Goal: Find contact information: Find contact information

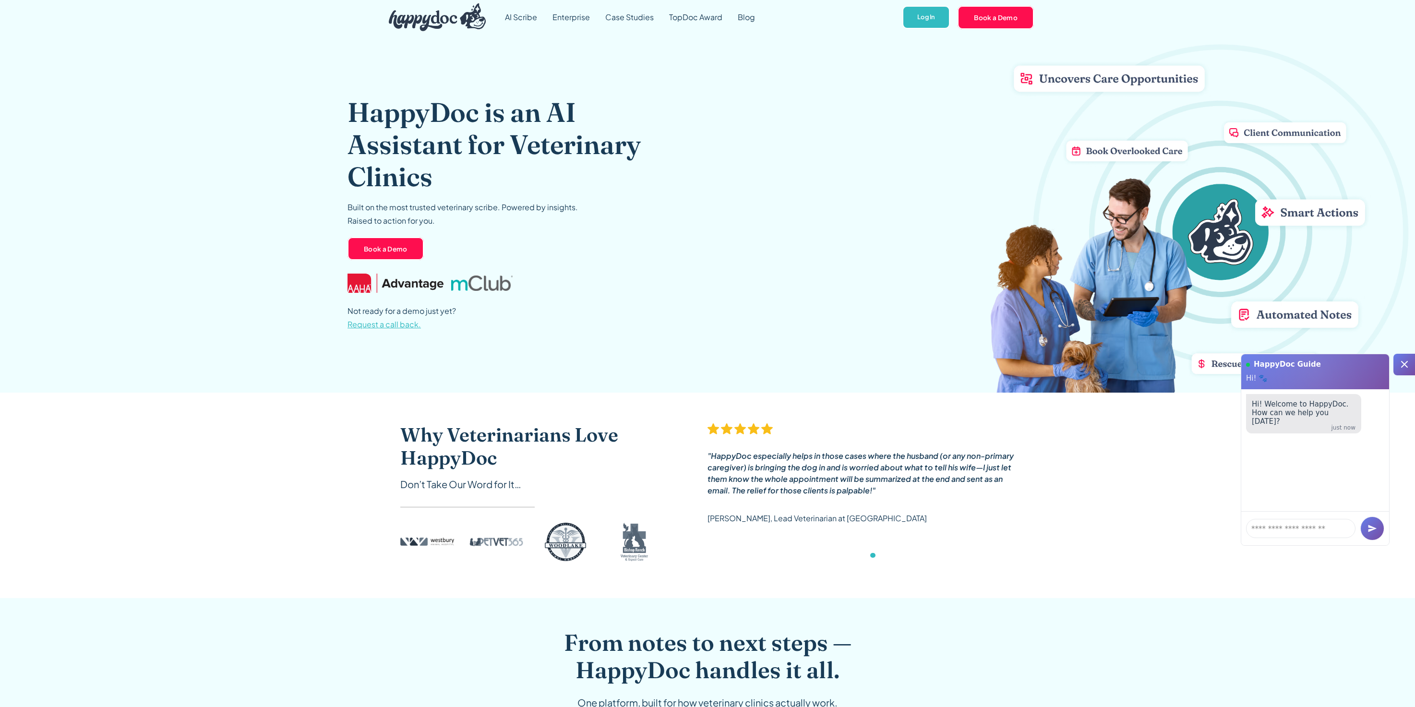
click at [410, 323] on span "Request a call back." at bounding box center [383, 324] width 73 height 10
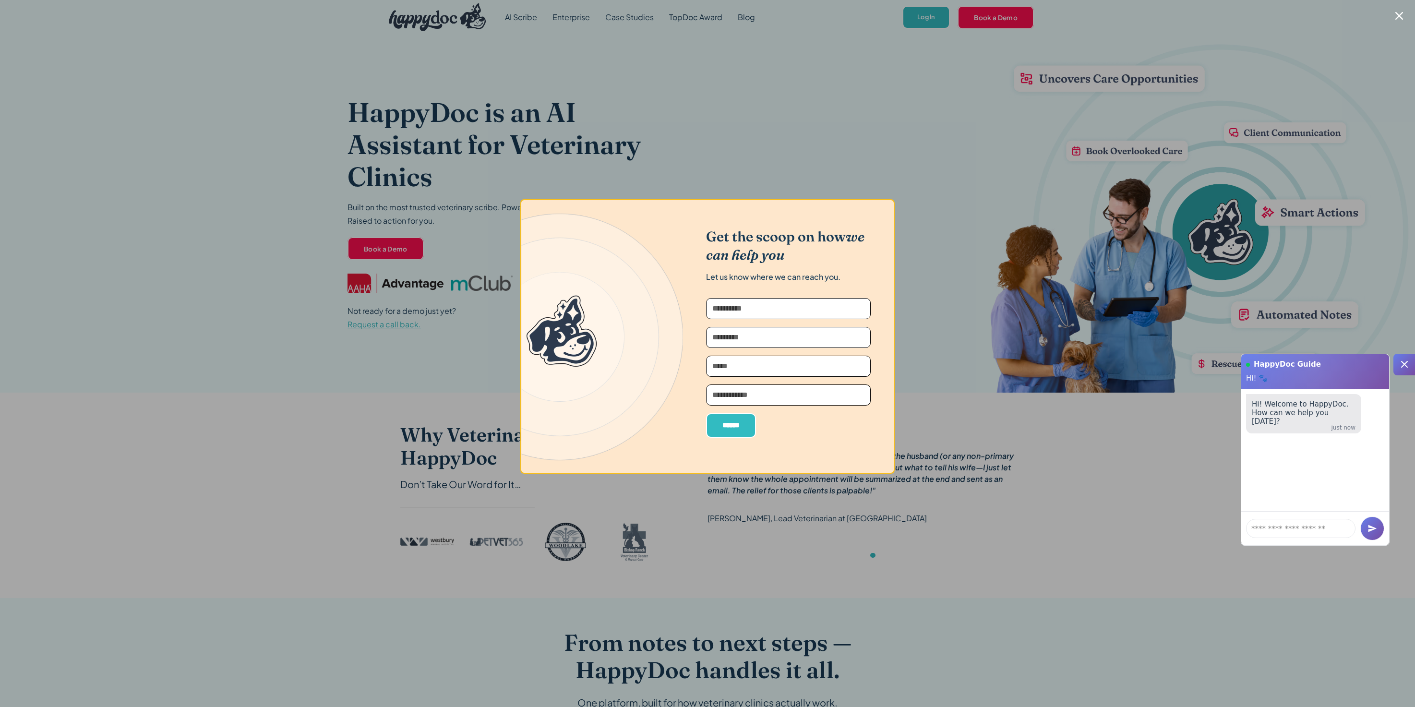
click at [754, 164] on div at bounding box center [707, 353] width 1415 height 707
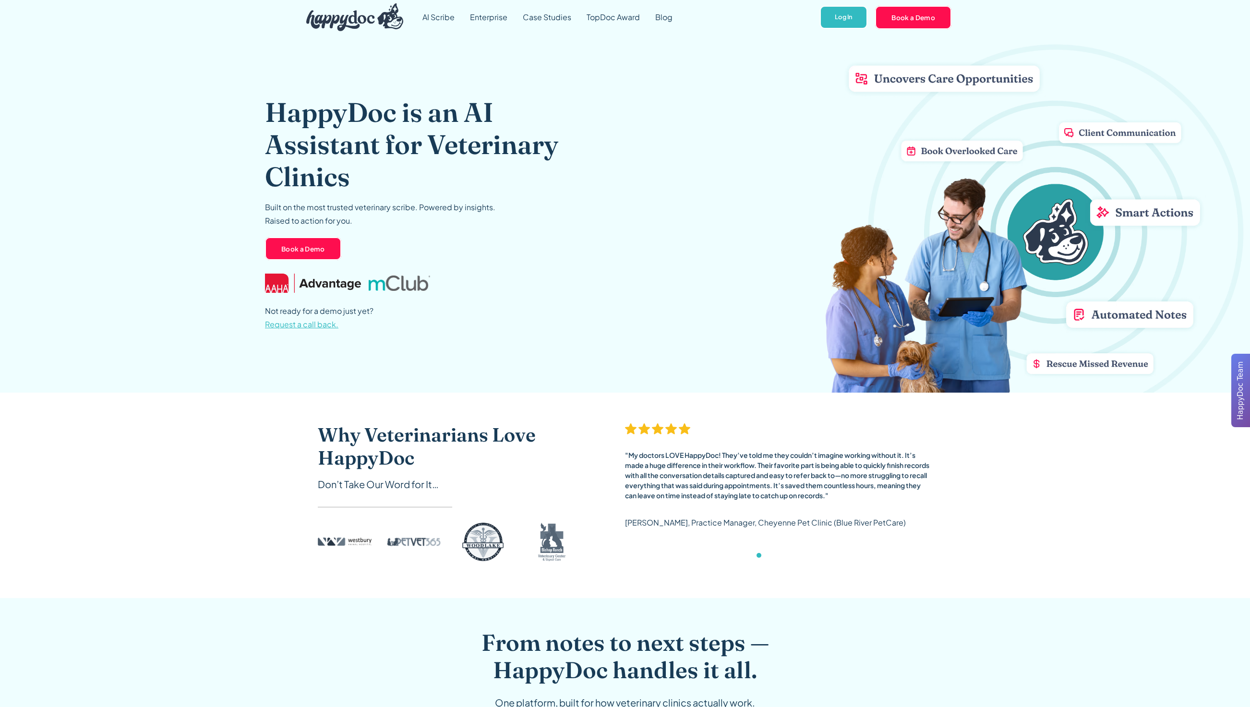
click at [318, 327] on span "Request a call back." at bounding box center [301, 324] width 73 height 10
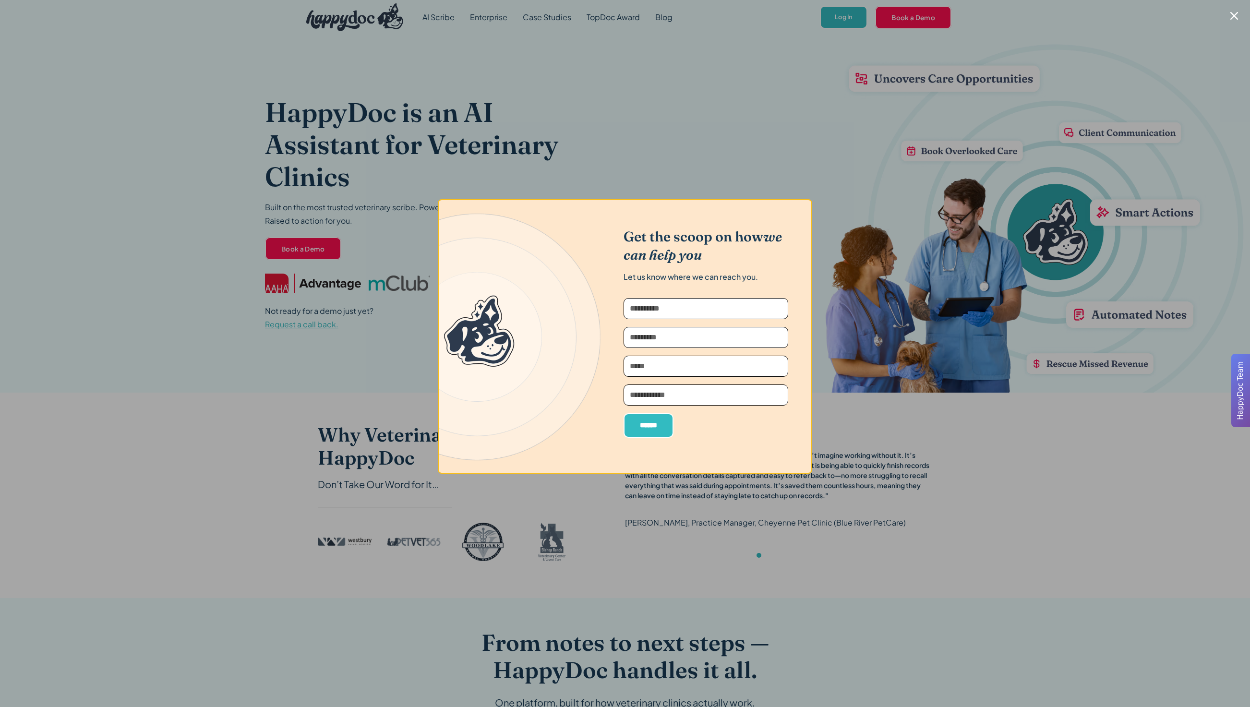
click at [783, 183] on div at bounding box center [625, 353] width 1250 height 707
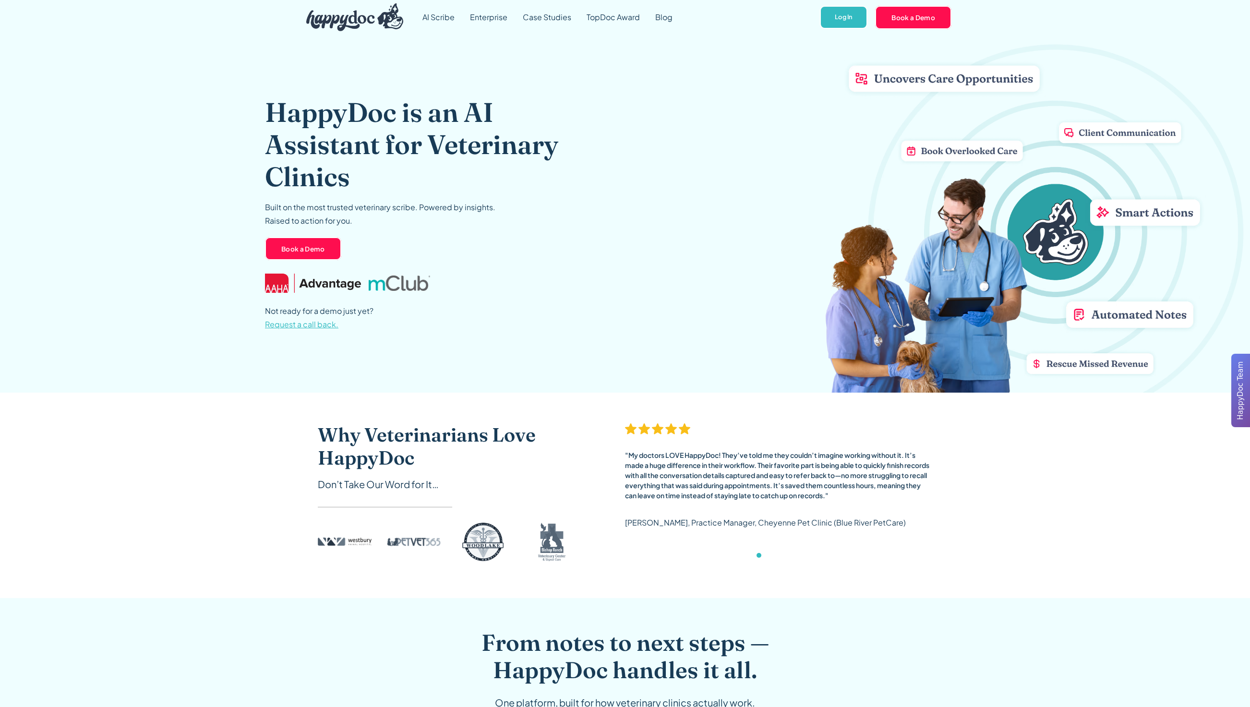
click at [332, 325] on span "Request a call back." at bounding box center [301, 324] width 73 height 10
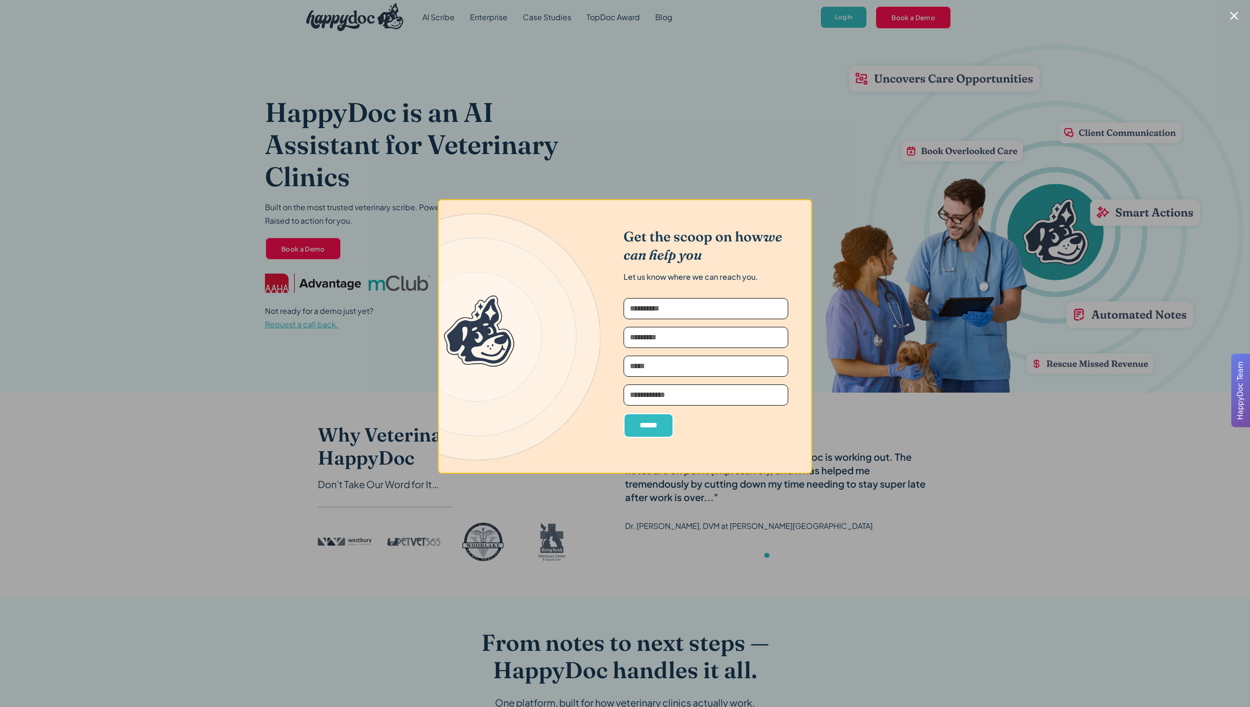
click at [262, 322] on div at bounding box center [625, 353] width 1250 height 707
